Goal: Task Accomplishment & Management: Manage account settings

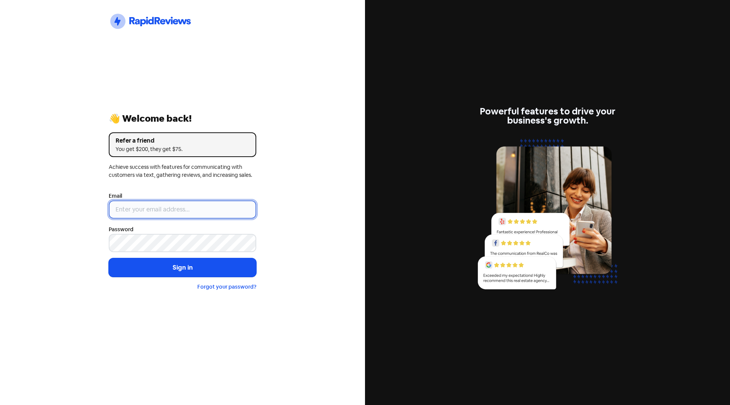
type input "[PERSON_NAME][EMAIL_ADDRESS][DOMAIN_NAME]"
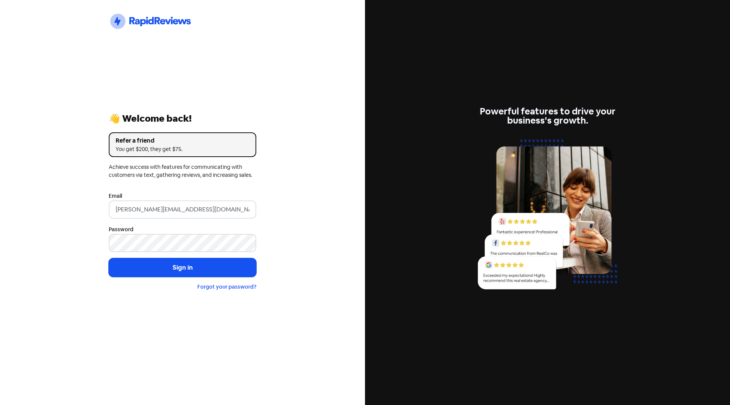
click at [152, 211] on input "[PERSON_NAME][EMAIL_ADDRESS][DOMAIN_NAME]" at bounding box center [182, 209] width 147 height 18
click at [155, 271] on button "Sign in" at bounding box center [182, 267] width 147 height 19
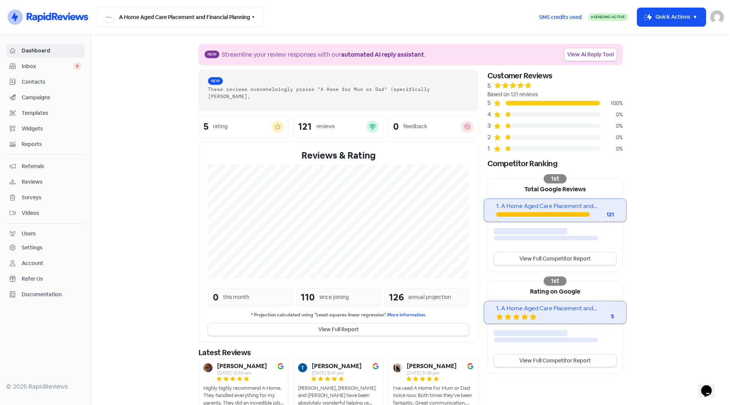
scroll to position [30, 0]
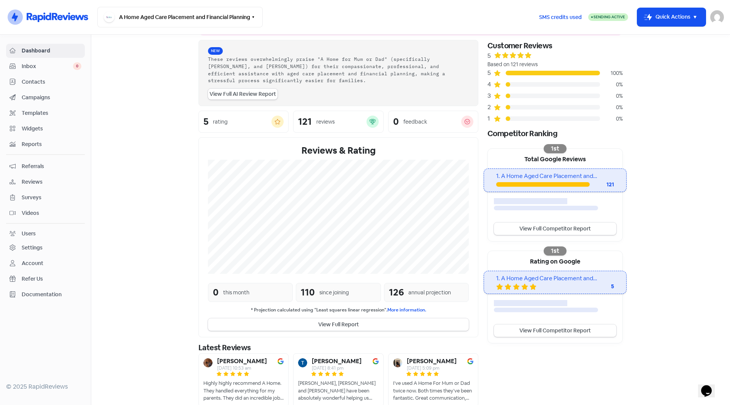
click at [31, 82] on span "Contacts" at bounding box center [52, 82] width 60 height 8
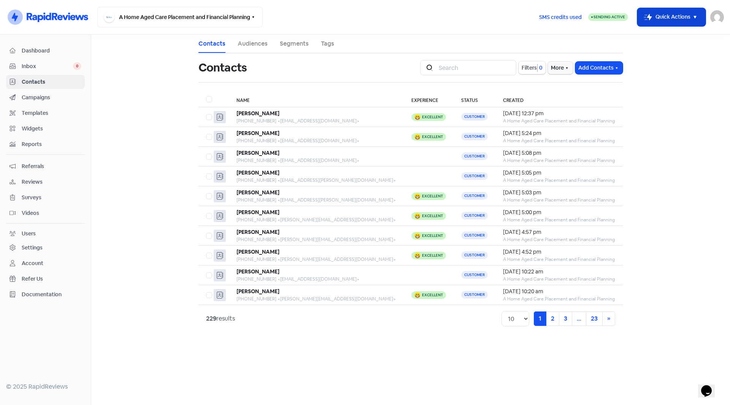
click at [697, 20] on icon "button" at bounding box center [694, 17] width 9 height 9
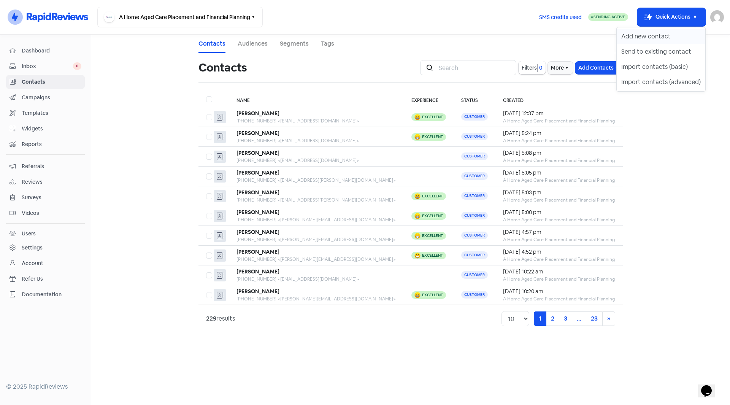
click at [647, 37] on button "Add new contact" at bounding box center [660, 36] width 89 height 15
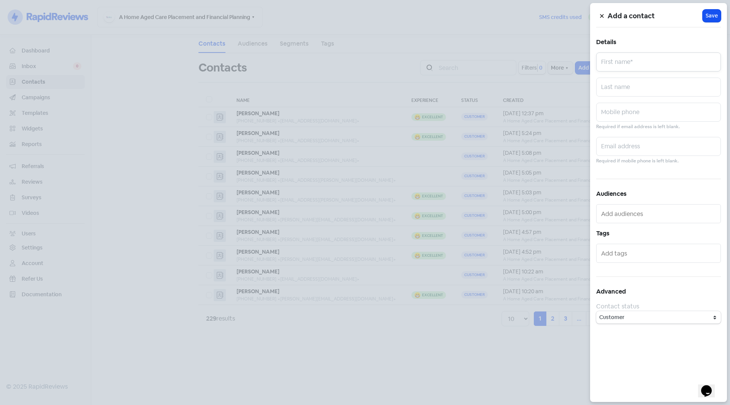
click at [693, 63] on input "text" at bounding box center [658, 61] width 125 height 19
type input "Jeff"
click at [637, 83] on input "text" at bounding box center [658, 87] width 125 height 19
type input "Nutter"
click at [615, 116] on input "text" at bounding box center [658, 112] width 125 height 19
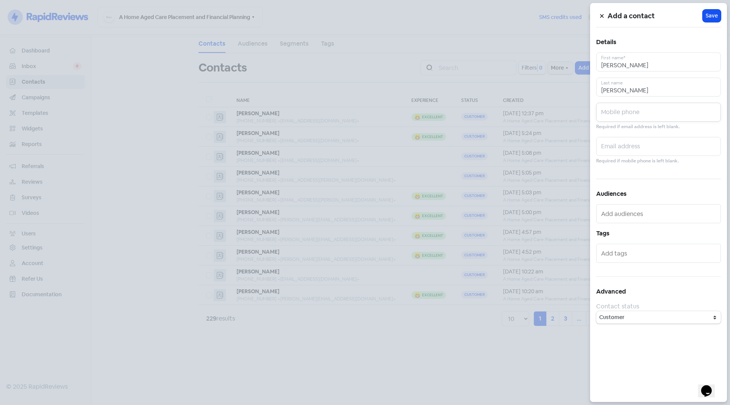
click at [629, 117] on input "text" at bounding box center [658, 112] width 125 height 19
paste input "0437 900 037"
type input "0437 900 037"
click at [635, 152] on input "text" at bounding box center [658, 146] width 125 height 19
click at [622, 146] on input "text" at bounding box center [658, 146] width 125 height 19
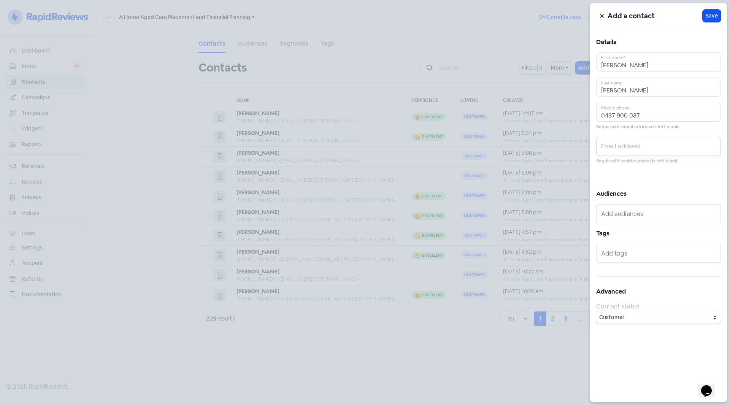
paste input "jeffnutter2@gmail.com"
type input "jeffnutter2@gmail.com"
click at [714, 14] on span "Save" at bounding box center [711, 16] width 12 height 8
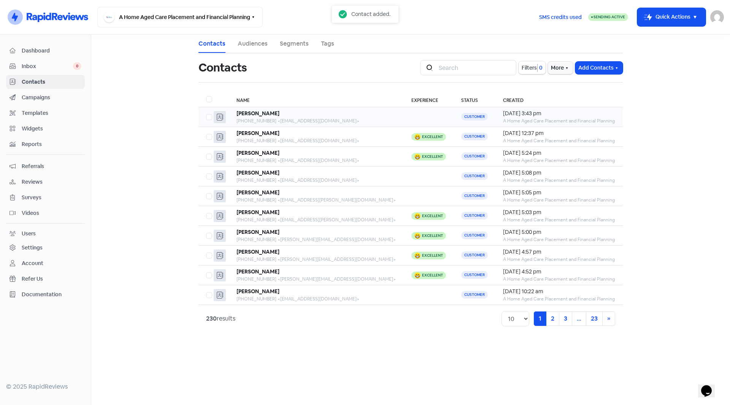
click at [266, 115] on b "Jeff Nutter" at bounding box center [257, 113] width 43 height 7
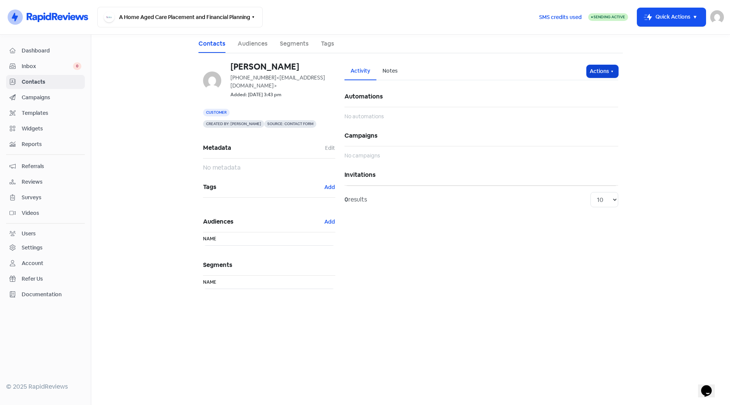
click at [608, 72] on button "Actions" at bounding box center [602, 71] width 32 height 13
click at [592, 87] on button "Send invitation" at bounding box center [588, 87] width 60 height 15
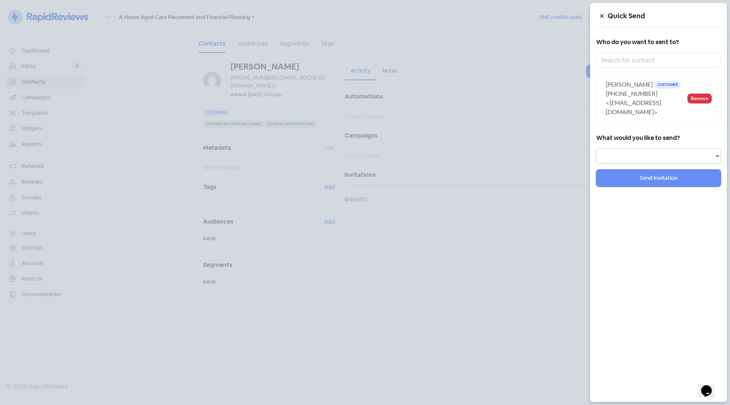
click at [662, 152] on select "Review Invitation Referral Invitation Survey Invitation Video Invitation" at bounding box center [658, 155] width 125 height 15
select select "review"
click at [596, 148] on select "Review Invitation Referral Invitation Survey Invitation Video Invitation" at bounding box center [658, 155] width 125 height 15
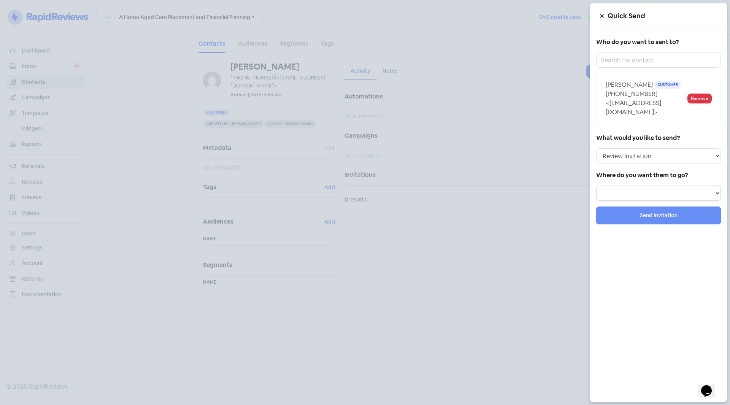
click at [625, 187] on select "Review form: Default review form" at bounding box center [658, 192] width 125 height 15
select select "36"
click at [596, 185] on select "Review form: Default review form" at bounding box center [658, 192] width 125 height 15
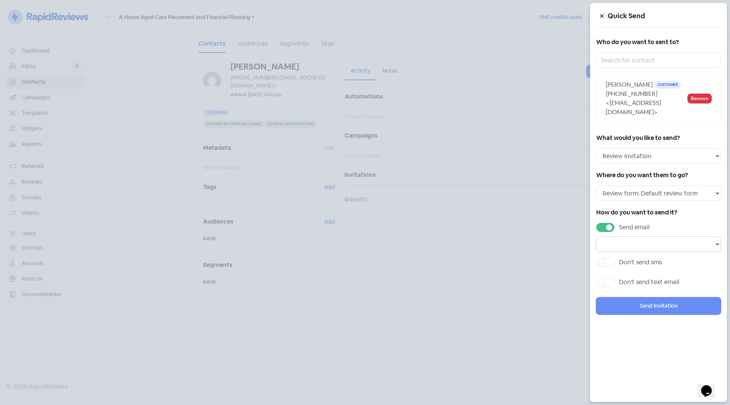
click at [662, 237] on select "Email template: Default email 3 Email template: Default email 2 Email template:…" at bounding box center [658, 243] width 125 height 15
select select "72"
click at [596, 236] on select "Email template: Default email 3 Email template: Default email 2 Email template:…" at bounding box center [658, 243] width 125 height 15
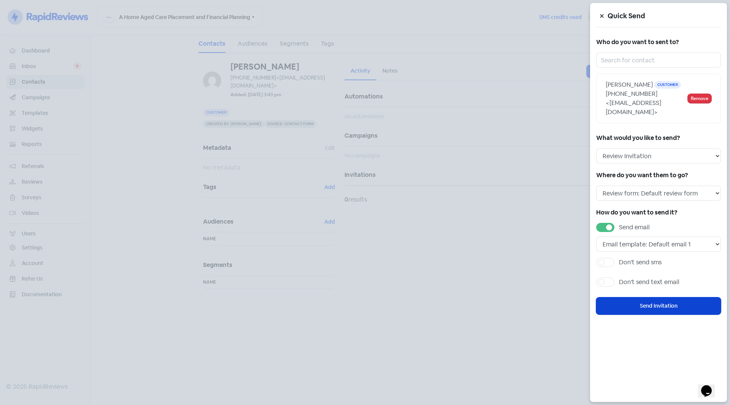
click at [651, 297] on button "Send Invitation" at bounding box center [658, 305] width 125 height 17
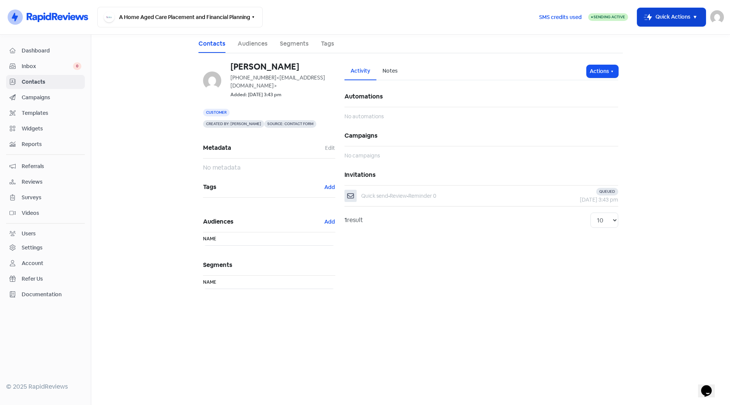
click at [692, 20] on icon "button" at bounding box center [694, 17] width 9 height 9
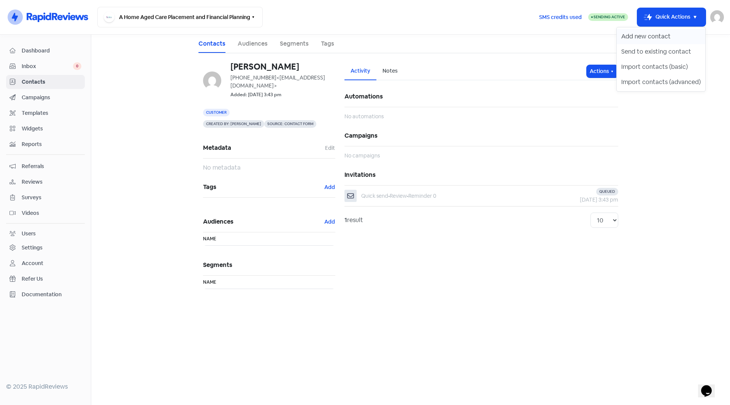
click at [665, 38] on button "Add new contact" at bounding box center [660, 36] width 89 height 15
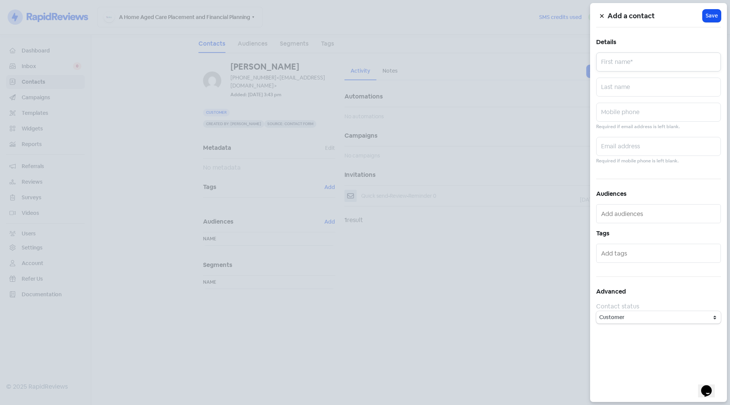
click at [703, 64] on input "text" at bounding box center [658, 61] width 125 height 19
type input "Mark"
type input "Speakman"
click at [621, 146] on input "text" at bounding box center [658, 146] width 125 height 19
paste input "Lydia_mark@hotmail.com"
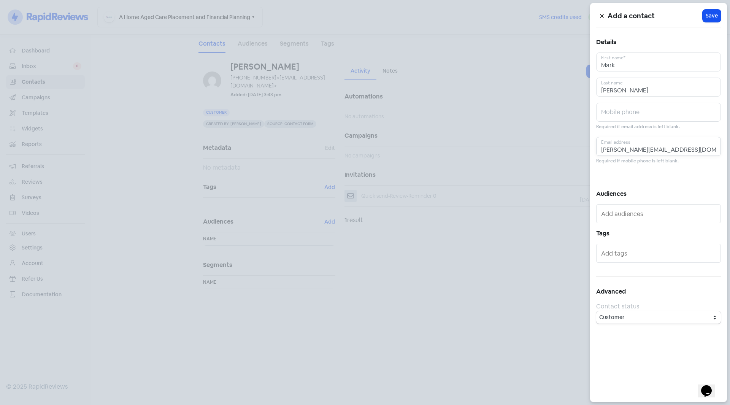
type input "Lydia_mark@hotmail.com"
click at [632, 112] on input "text" at bounding box center [658, 112] width 125 height 19
click at [635, 120] on input "text" at bounding box center [658, 112] width 125 height 19
paste input "0437 187 792"
type input "0437 187 792"
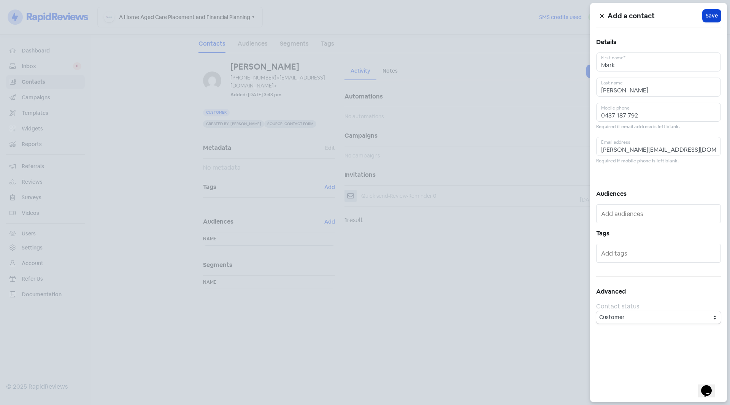
click at [718, 17] on button "Icon For Loading Save" at bounding box center [711, 16] width 18 height 13
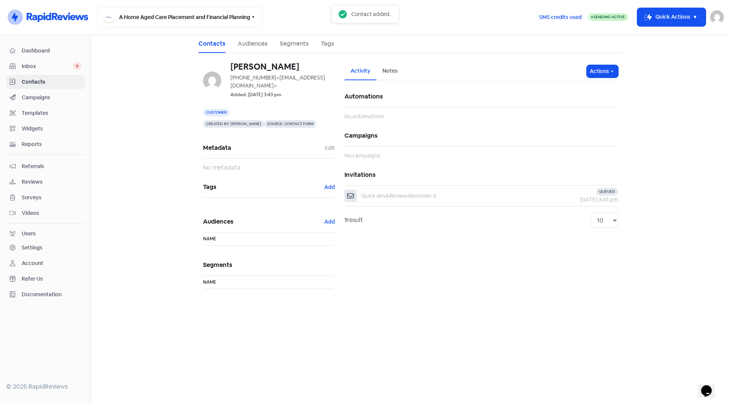
click at [15, 85] on icon at bounding box center [13, 82] width 6 height 6
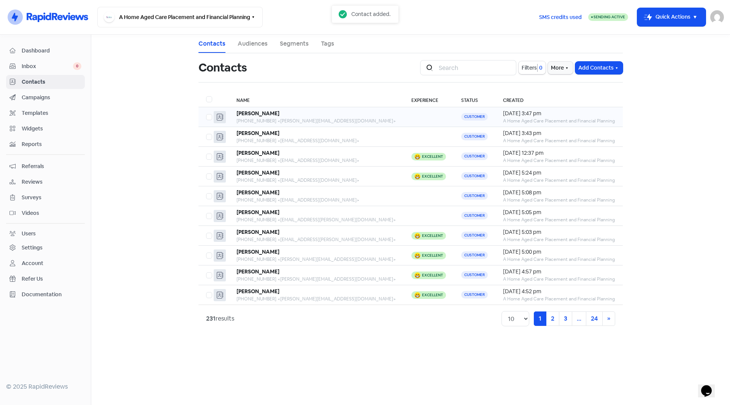
click at [269, 112] on b "Mark Speakman" at bounding box center [257, 113] width 43 height 7
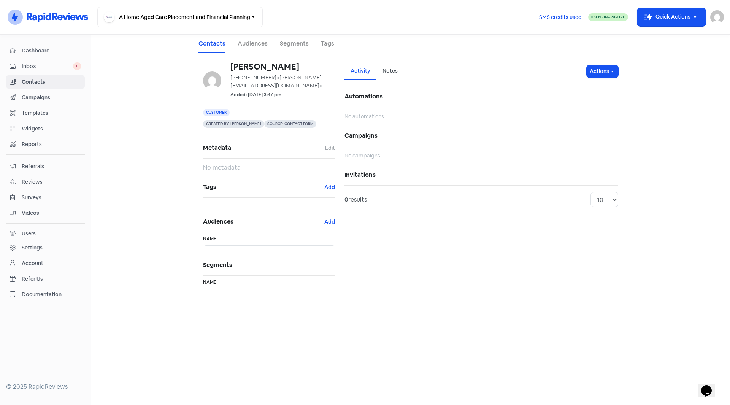
click at [601, 78] on div "Activity Notes Actions" at bounding box center [481, 71] width 274 height 18
click at [604, 72] on button "Actions" at bounding box center [602, 71] width 32 height 13
click at [590, 90] on button "Send invitation" at bounding box center [588, 87] width 60 height 15
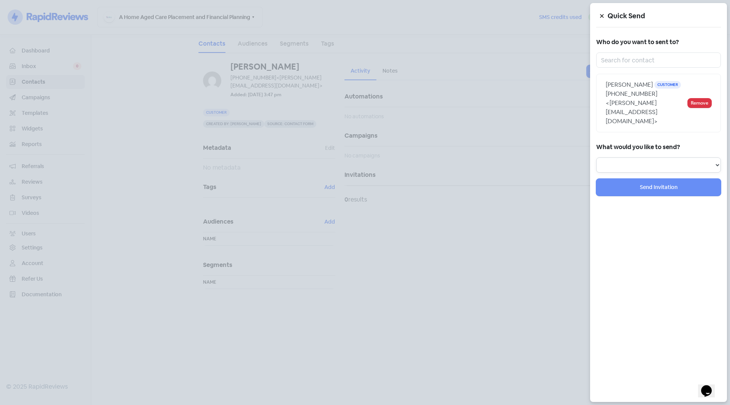
click at [673, 157] on select "Review Invitation Referral Invitation Survey Invitation Video Invitation" at bounding box center [658, 164] width 125 height 15
select select "review"
click at [596, 157] on select "Review Invitation Referral Invitation Survey Invitation Video Invitation" at bounding box center [658, 164] width 125 height 15
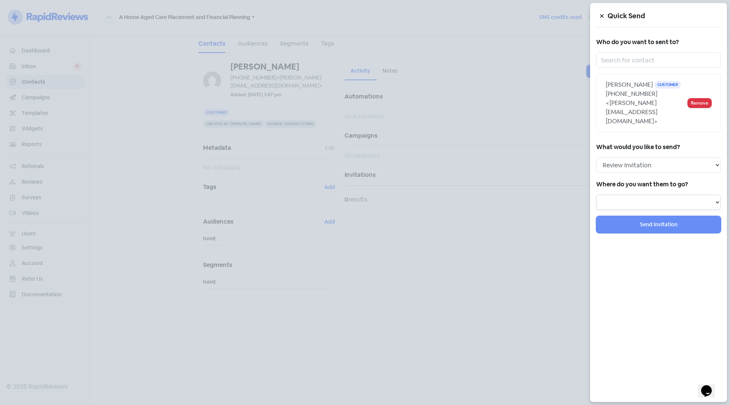
click at [619, 195] on select "Review form: Default review form" at bounding box center [658, 202] width 125 height 15
select select "36"
click at [596, 195] on select "Review form: Default review form" at bounding box center [658, 202] width 125 height 15
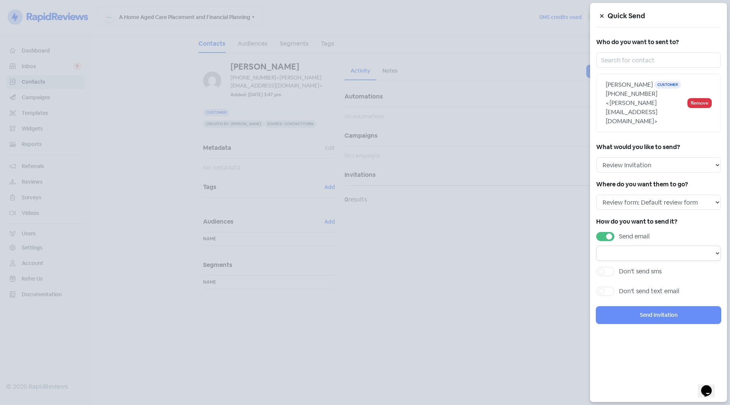
click at [619, 246] on select "Email template: Default email 3 Email template: Default email 2 Email template:…" at bounding box center [658, 253] width 125 height 15
select select "72"
click at [596, 246] on select "Email template: Default email 3 Email template: Default email 2 Email template:…" at bounding box center [658, 253] width 125 height 15
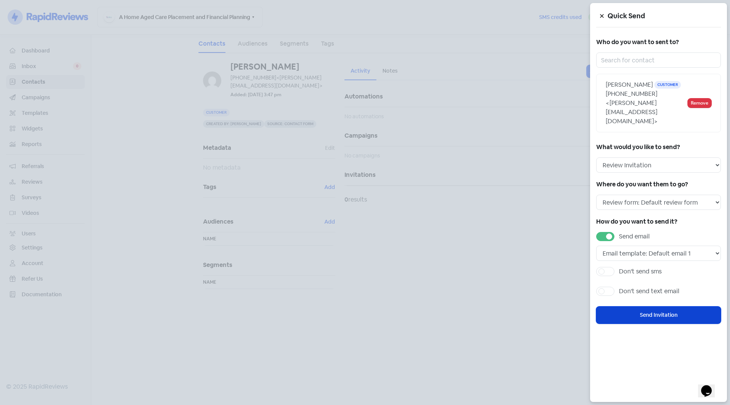
click at [637, 306] on button "Send Invitation" at bounding box center [658, 314] width 125 height 17
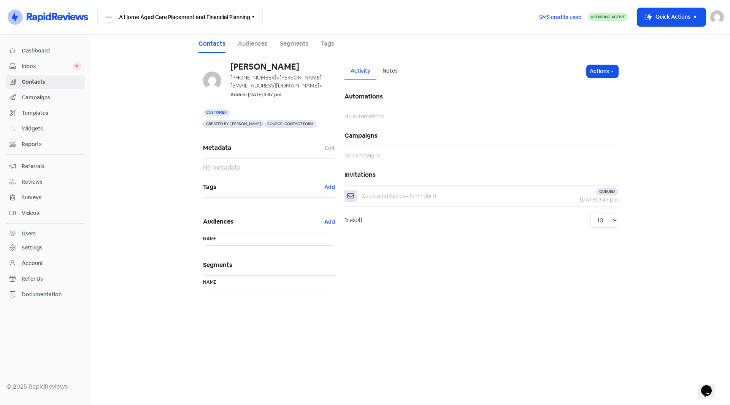
click at [35, 81] on span "Contacts" at bounding box center [52, 82] width 60 height 8
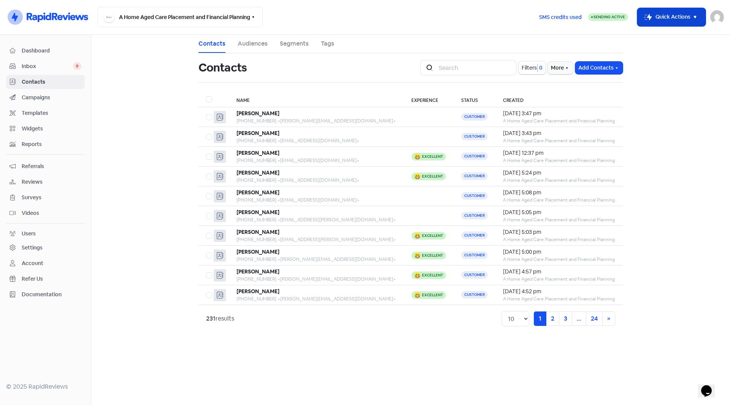
click at [676, 18] on button "Icon For Thunder-move Quick Actions" at bounding box center [671, 17] width 68 height 18
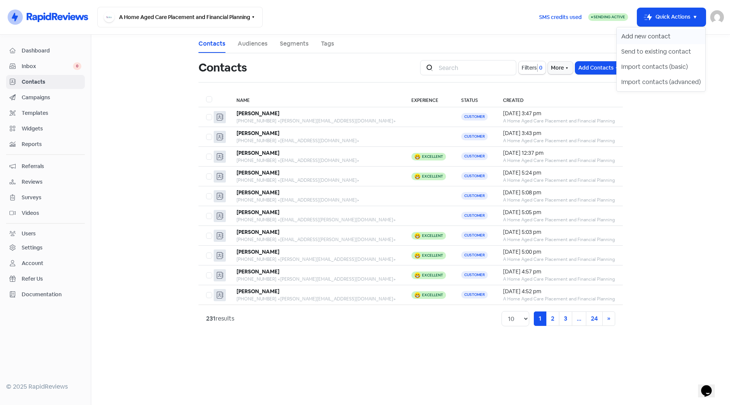
click at [661, 36] on button "Add new contact" at bounding box center [660, 36] width 89 height 15
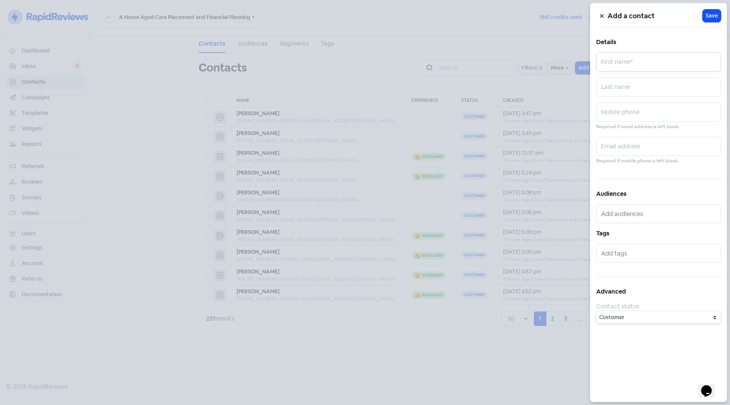
click at [637, 63] on input "text" at bounding box center [658, 61] width 125 height 19
type input "Ray"
click at [629, 87] on input "text" at bounding box center [658, 87] width 125 height 19
type input "Gillespie"
click at [629, 112] on input "text" at bounding box center [658, 112] width 125 height 19
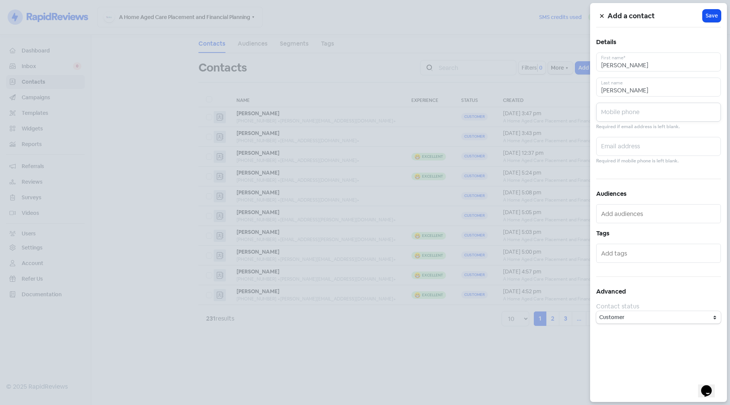
click at [655, 107] on input "text" at bounding box center [658, 112] width 125 height 19
paste input "0422446367"
type input "0422446367"
drag, startPoint x: 634, startPoint y: 146, endPoint x: 629, endPoint y: 143, distance: 5.9
click at [634, 146] on input "text" at bounding box center [658, 146] width 125 height 19
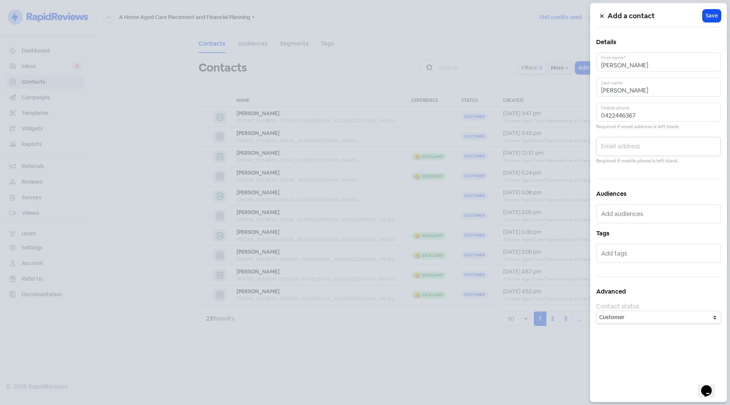
paste input "rgillespie52@hotmail.com"
type input "rgillespie52@hotmail.com"
click at [714, 17] on span "Save" at bounding box center [711, 16] width 12 height 8
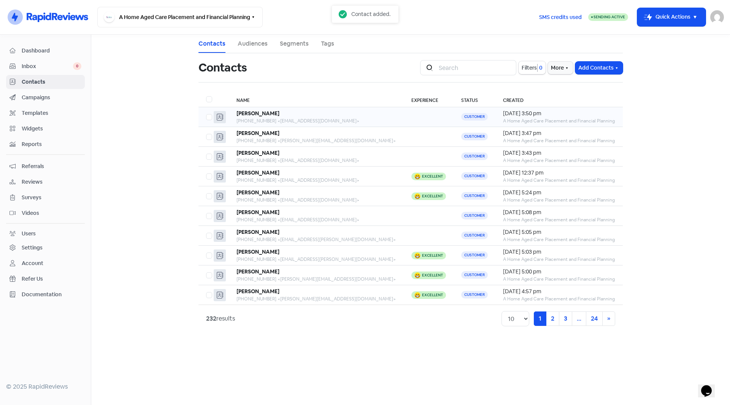
click at [269, 116] on b "Ray Gillespie" at bounding box center [257, 113] width 43 height 7
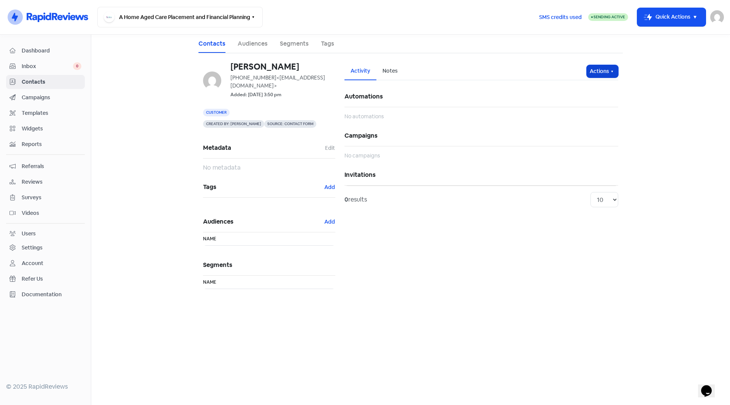
click at [596, 70] on button "Actions" at bounding box center [602, 71] width 32 height 13
click at [594, 86] on button "Send invitation" at bounding box center [588, 87] width 60 height 15
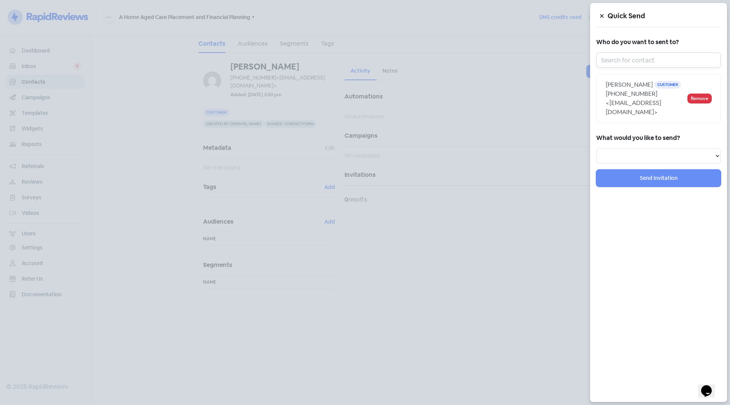
click at [624, 65] on input "text" at bounding box center [658, 59] width 125 height 15
click at [624, 63] on input "text" at bounding box center [658, 59] width 125 height 15
click at [684, 150] on select "Review Invitation Referral Invitation Survey Invitation Video Invitation" at bounding box center [658, 155] width 125 height 15
select select "review"
click at [596, 148] on select "Review Invitation Referral Invitation Survey Invitation Video Invitation" at bounding box center [658, 155] width 125 height 15
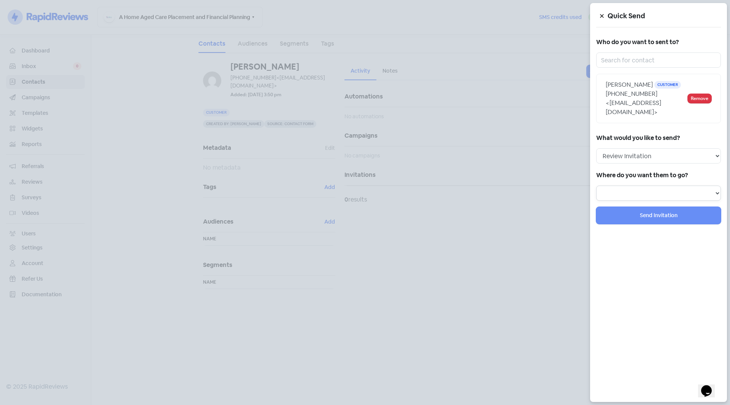
click at [620, 186] on select "Review form: Default review form" at bounding box center [658, 192] width 125 height 15
select select "36"
click at [596, 185] on select "Review form: Default review form" at bounding box center [658, 192] width 125 height 15
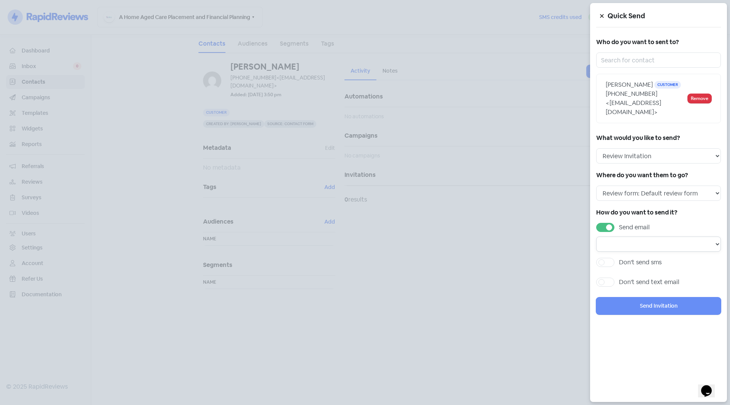
click at [620, 236] on select "Email template: Default email 3 Email template: Default email 2 Email template:…" at bounding box center [658, 243] width 125 height 15
select select "72"
click at [596, 236] on select "Email template: Default email 3 Email template: Default email 2 Email template:…" at bounding box center [658, 243] width 125 height 15
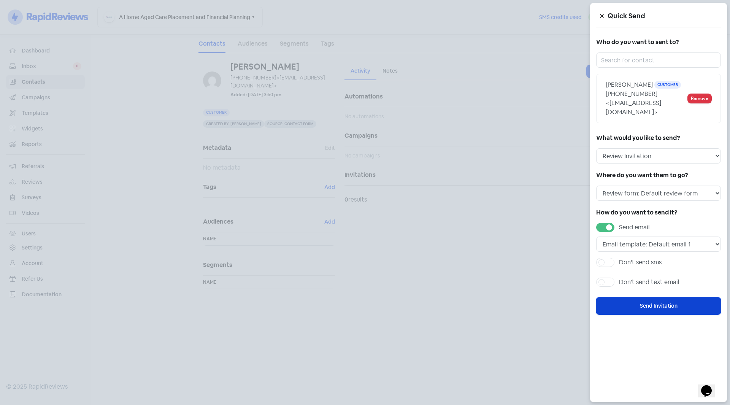
click at [623, 297] on button "Send Invitation" at bounding box center [658, 305] width 125 height 17
